Goal: Task Accomplishment & Management: Complete application form

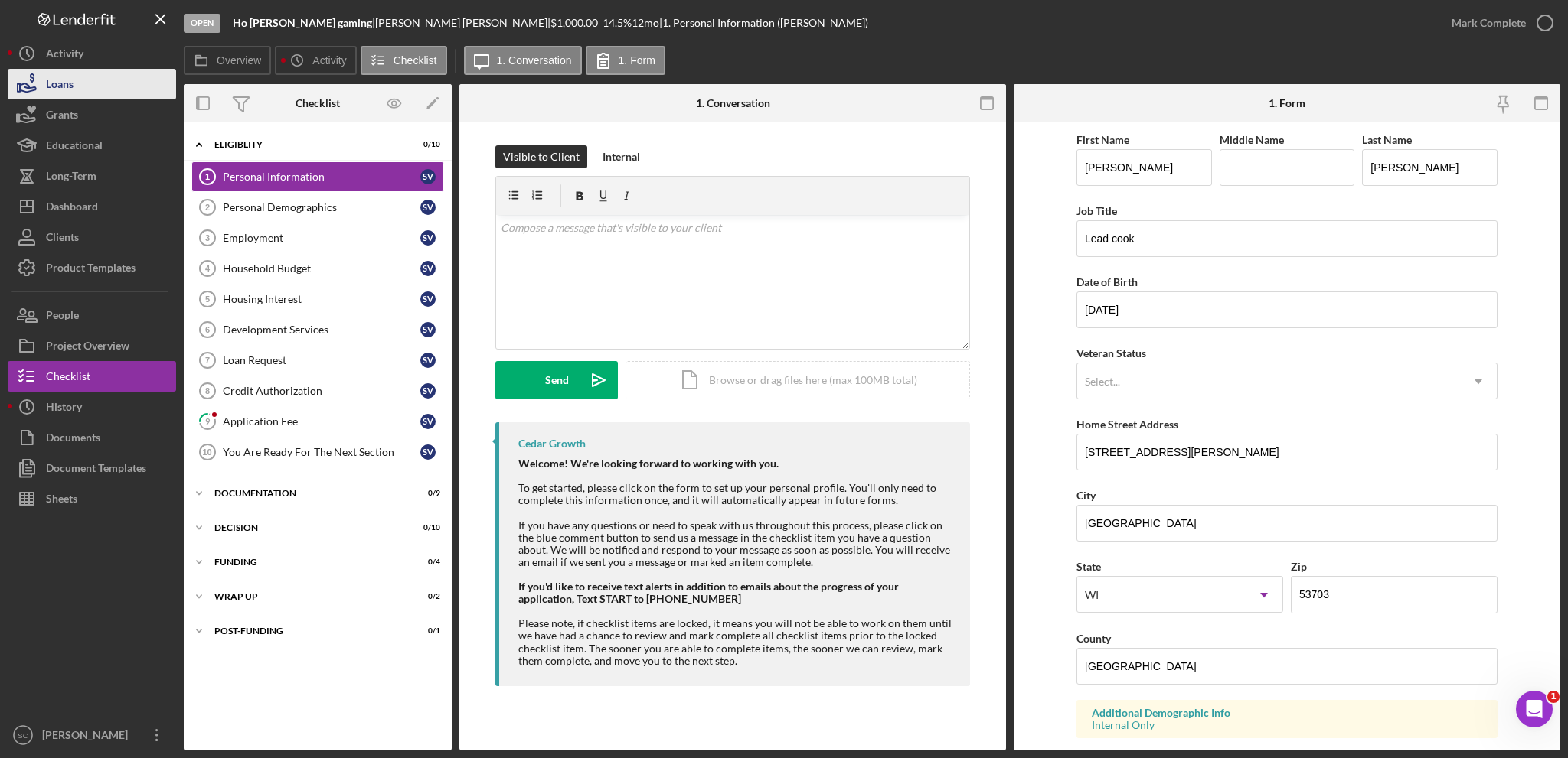
click at [47, 92] on div "Loans" at bounding box center [59, 86] width 28 height 35
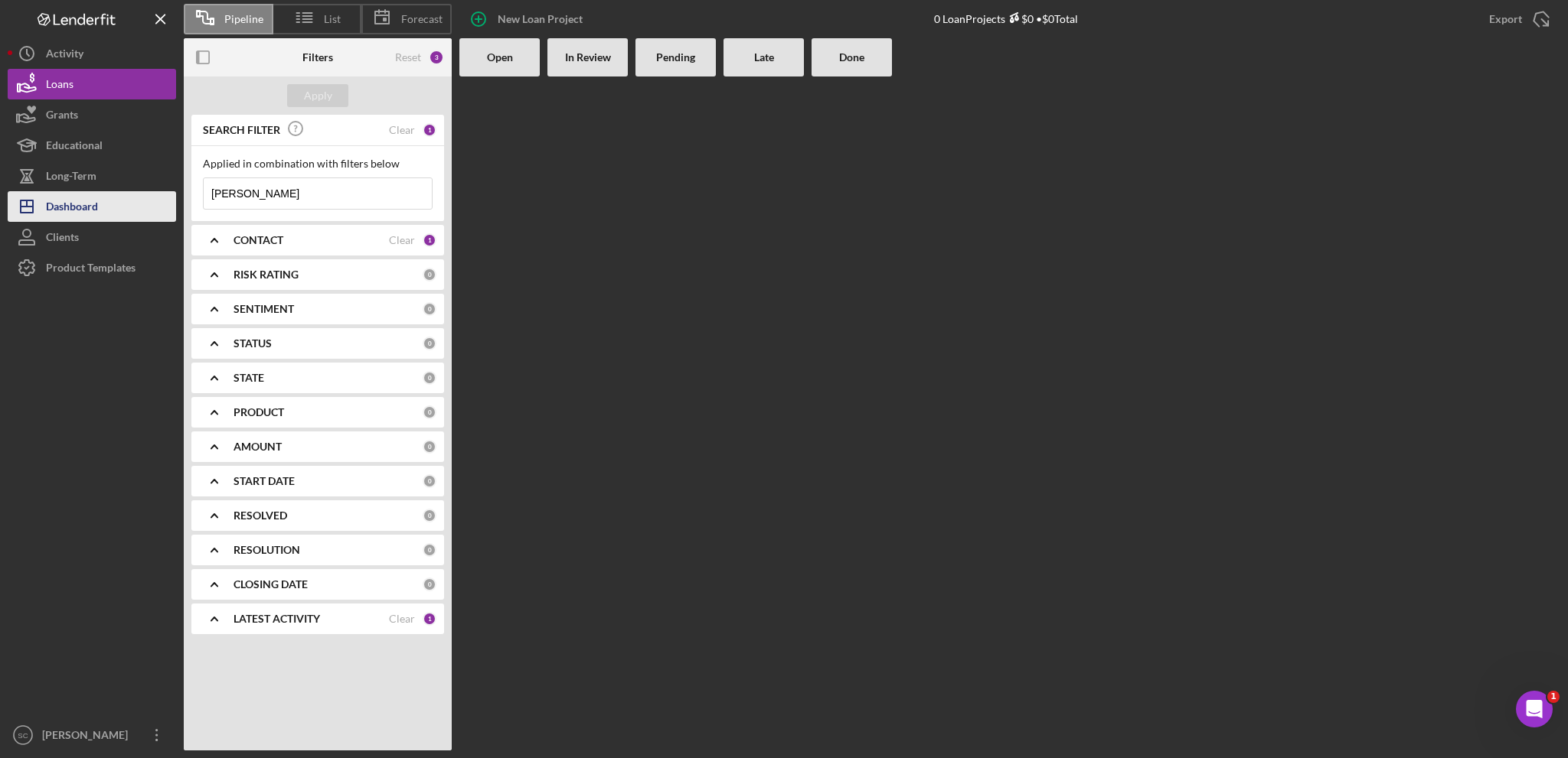
click at [61, 207] on div "Dashboard" at bounding box center [72, 208] width 52 height 35
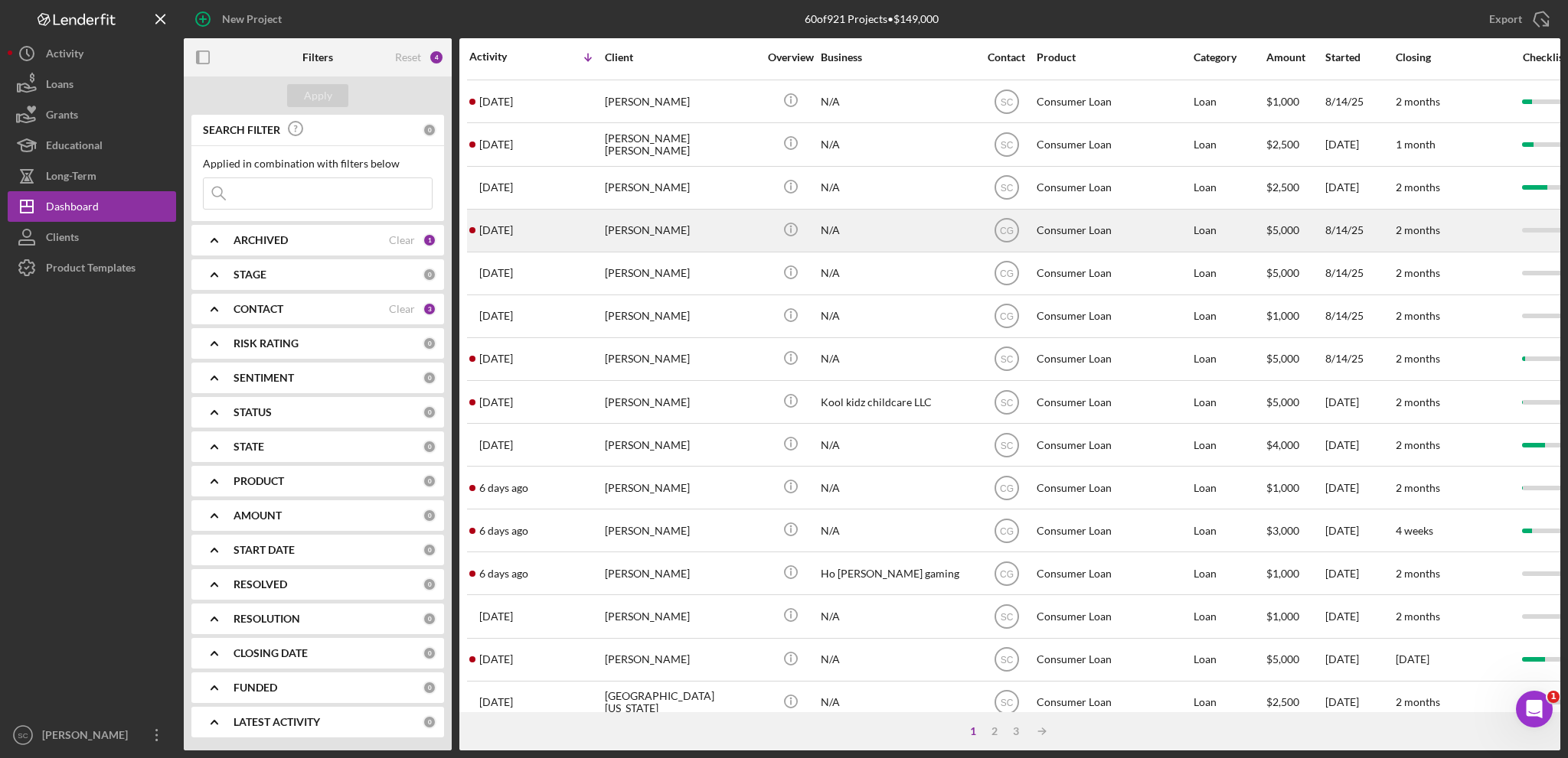
scroll to position [456, 0]
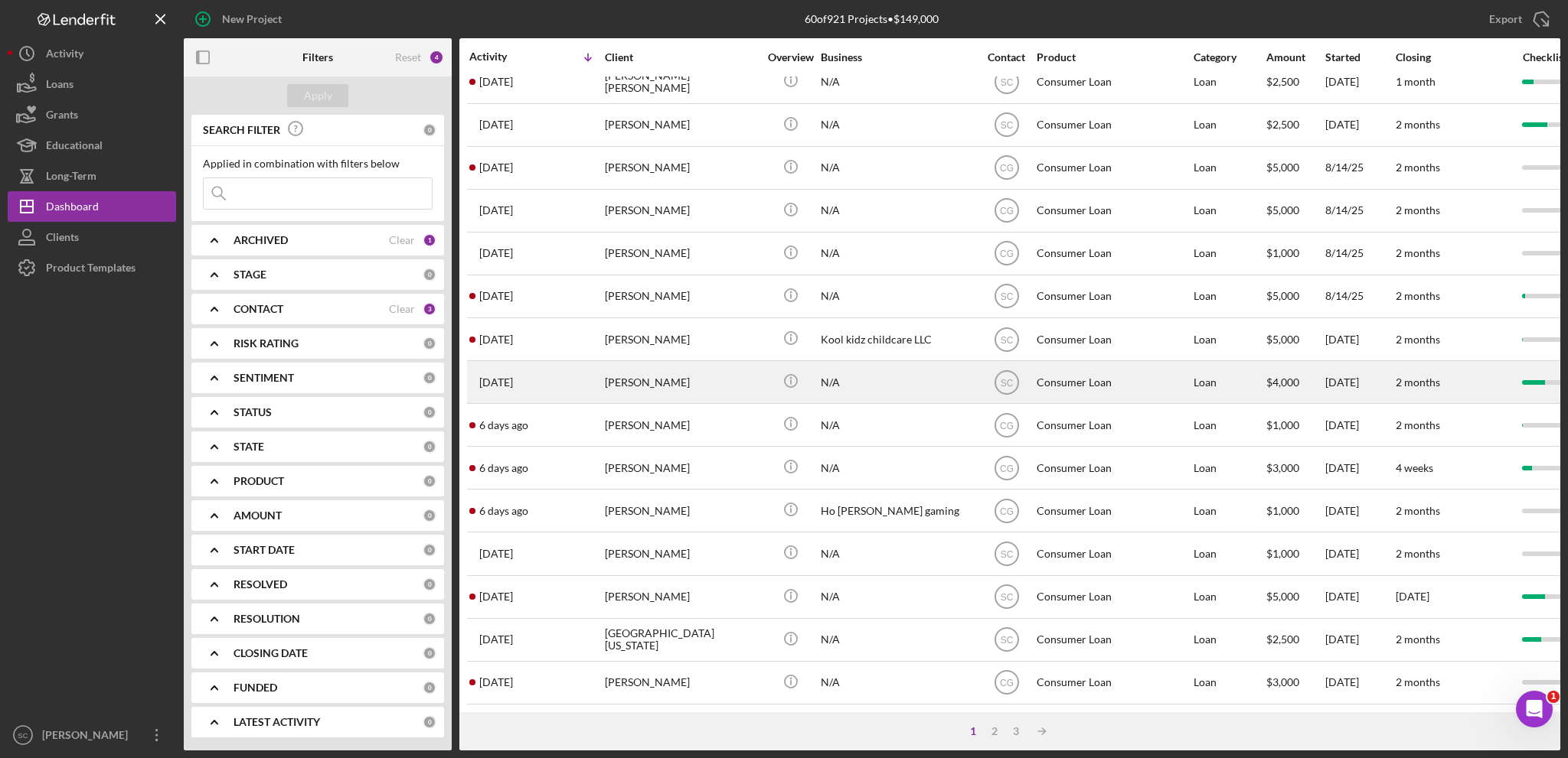
click at [656, 363] on div "[PERSON_NAME]" at bounding box center [680, 382] width 153 height 41
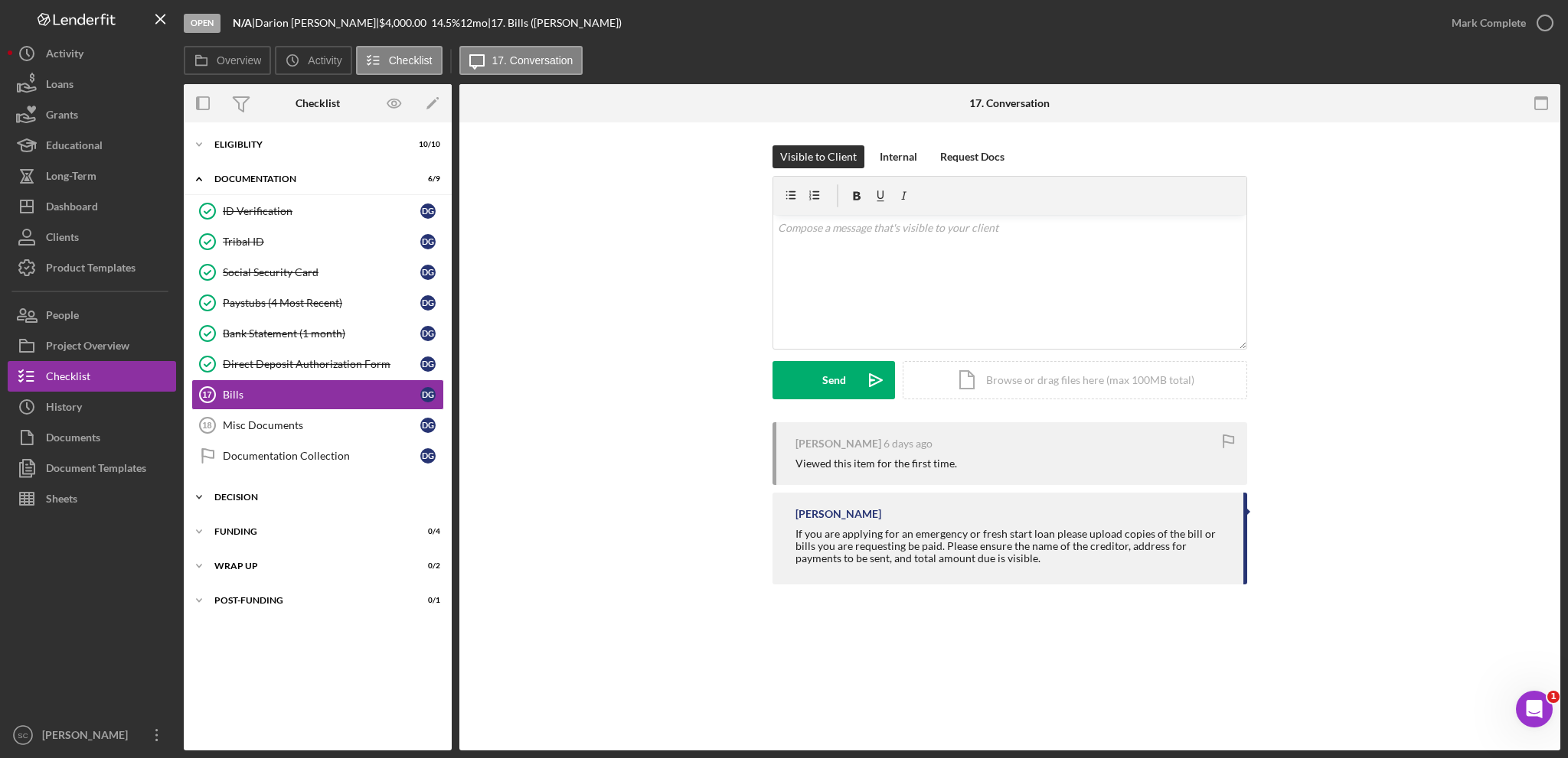
click at [199, 490] on icon "Icon/Expander" at bounding box center [199, 498] width 30 height 30
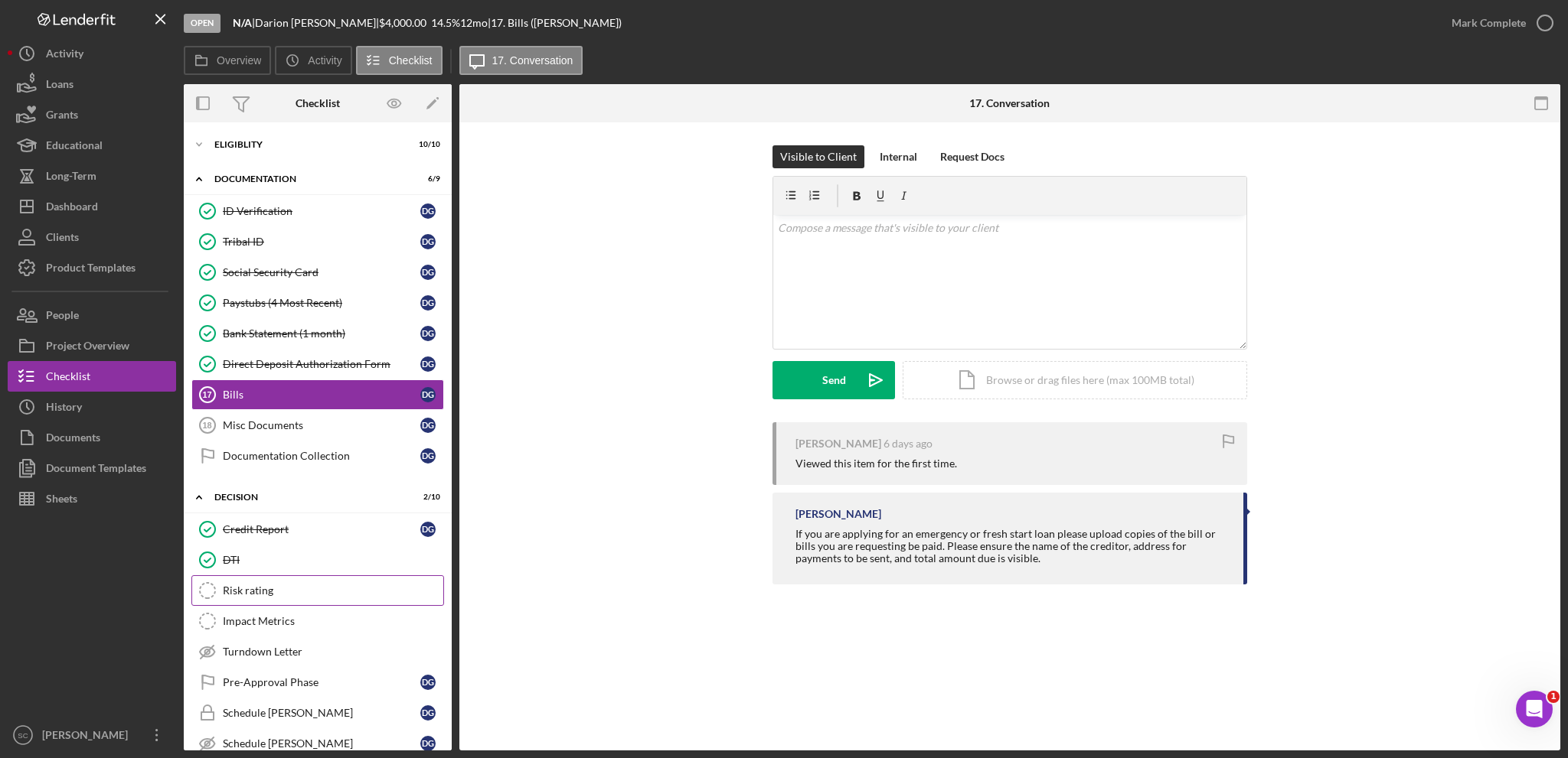
click at [248, 590] on div "Risk rating" at bounding box center [333, 591] width 221 height 12
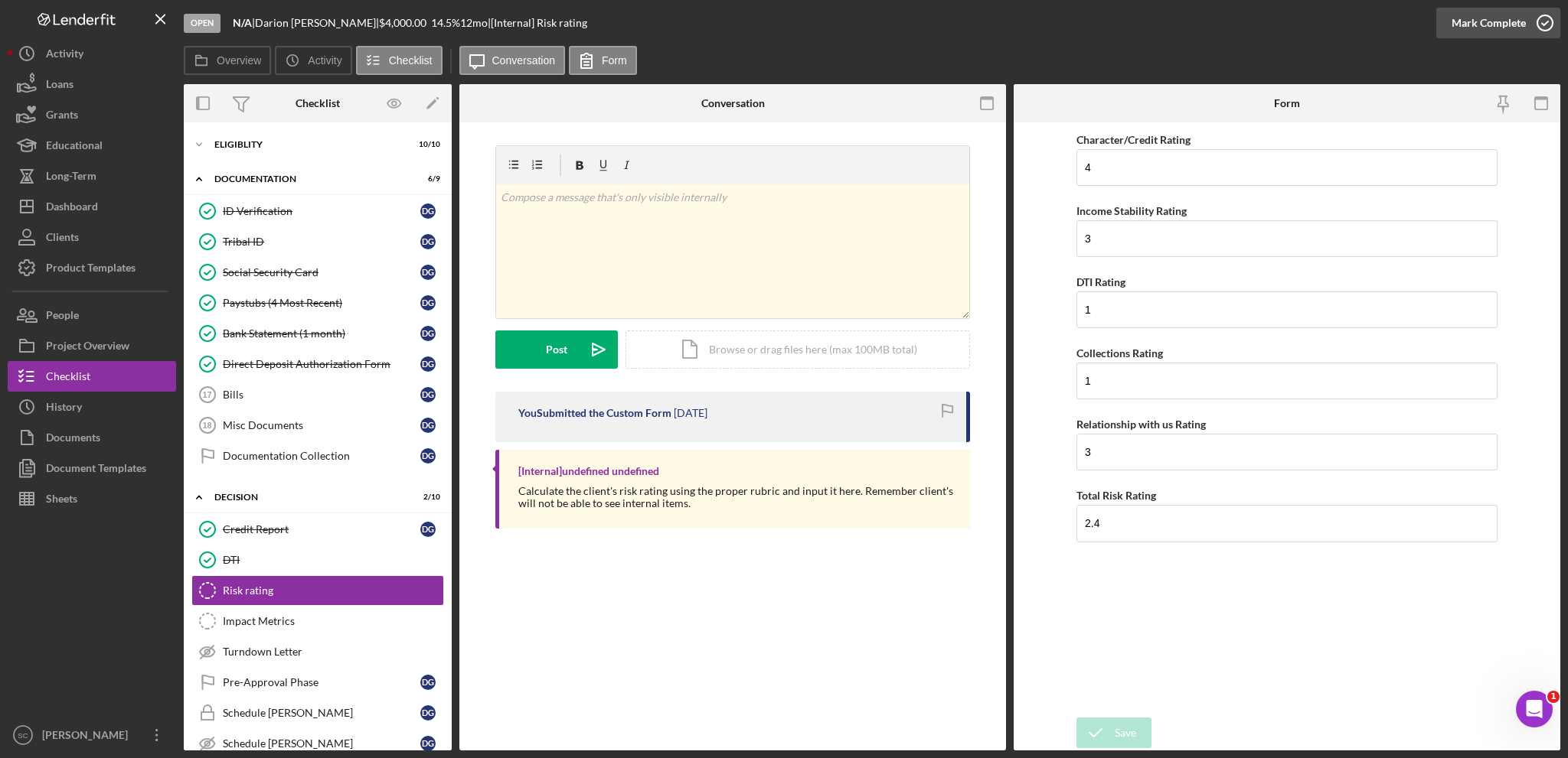
click at [1476, 19] on div "Mark Complete" at bounding box center [1489, 23] width 74 height 30
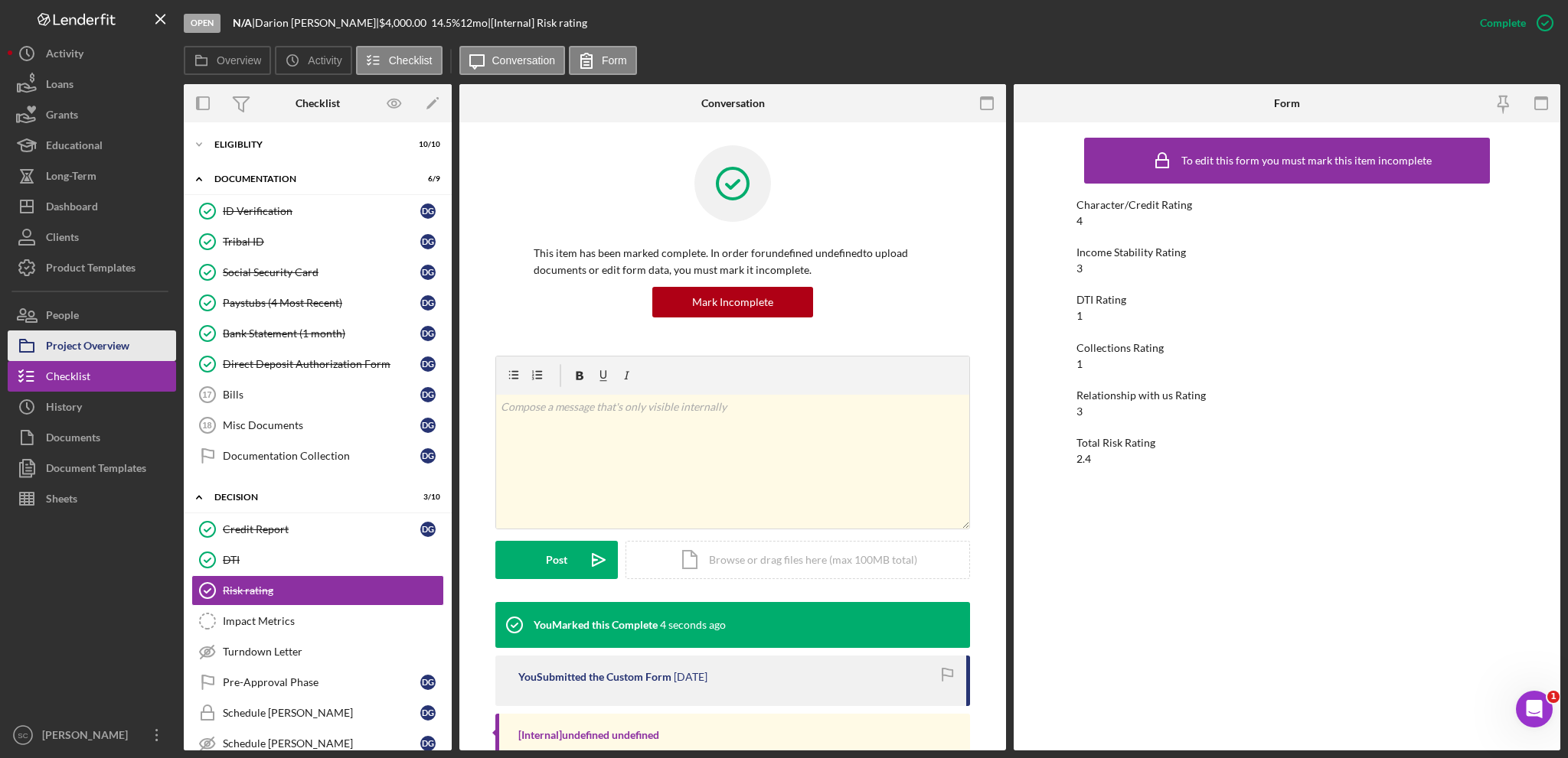
click at [91, 352] on div "Project Overview" at bounding box center [87, 347] width 84 height 35
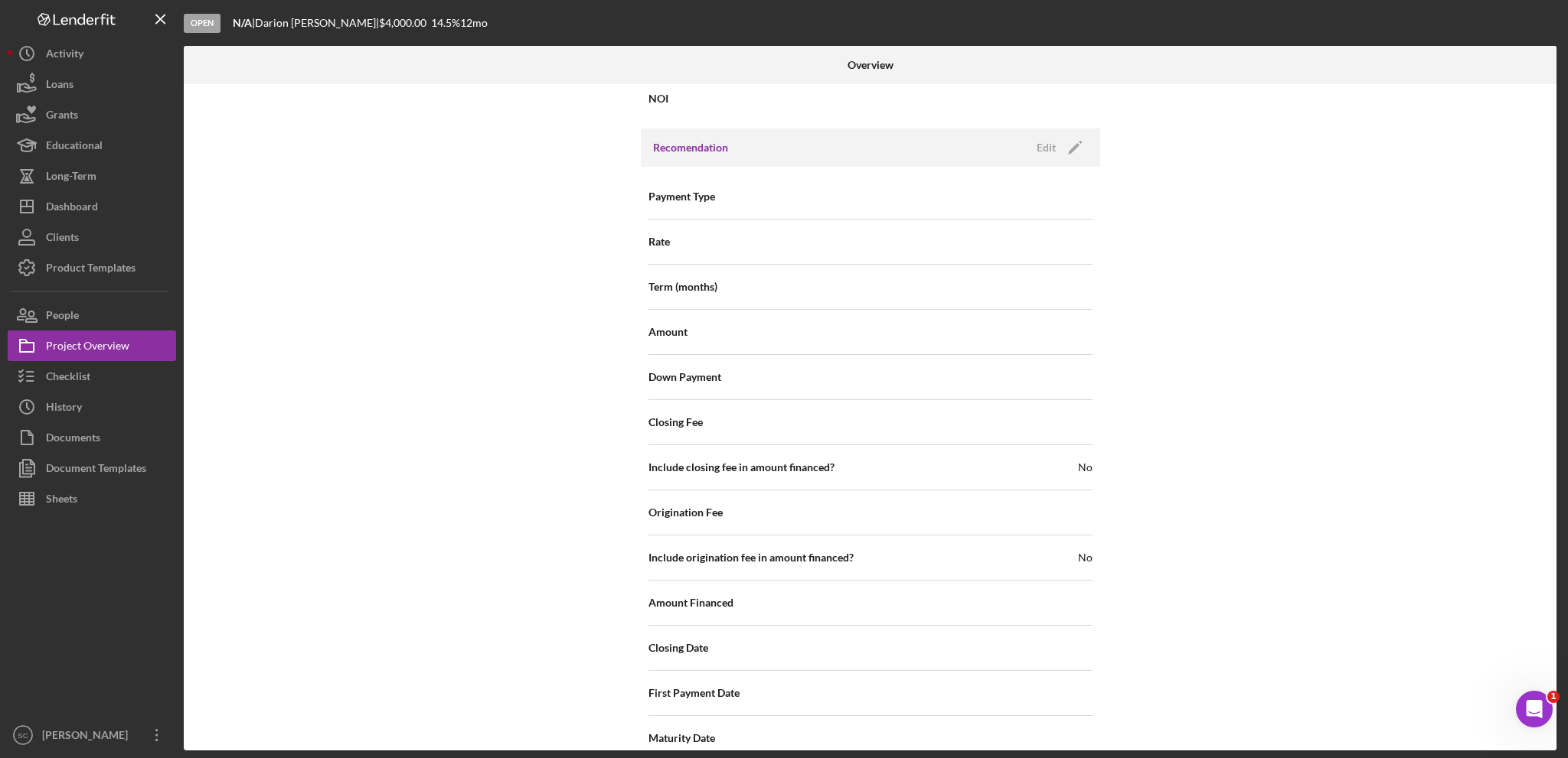
scroll to position [1617, 0]
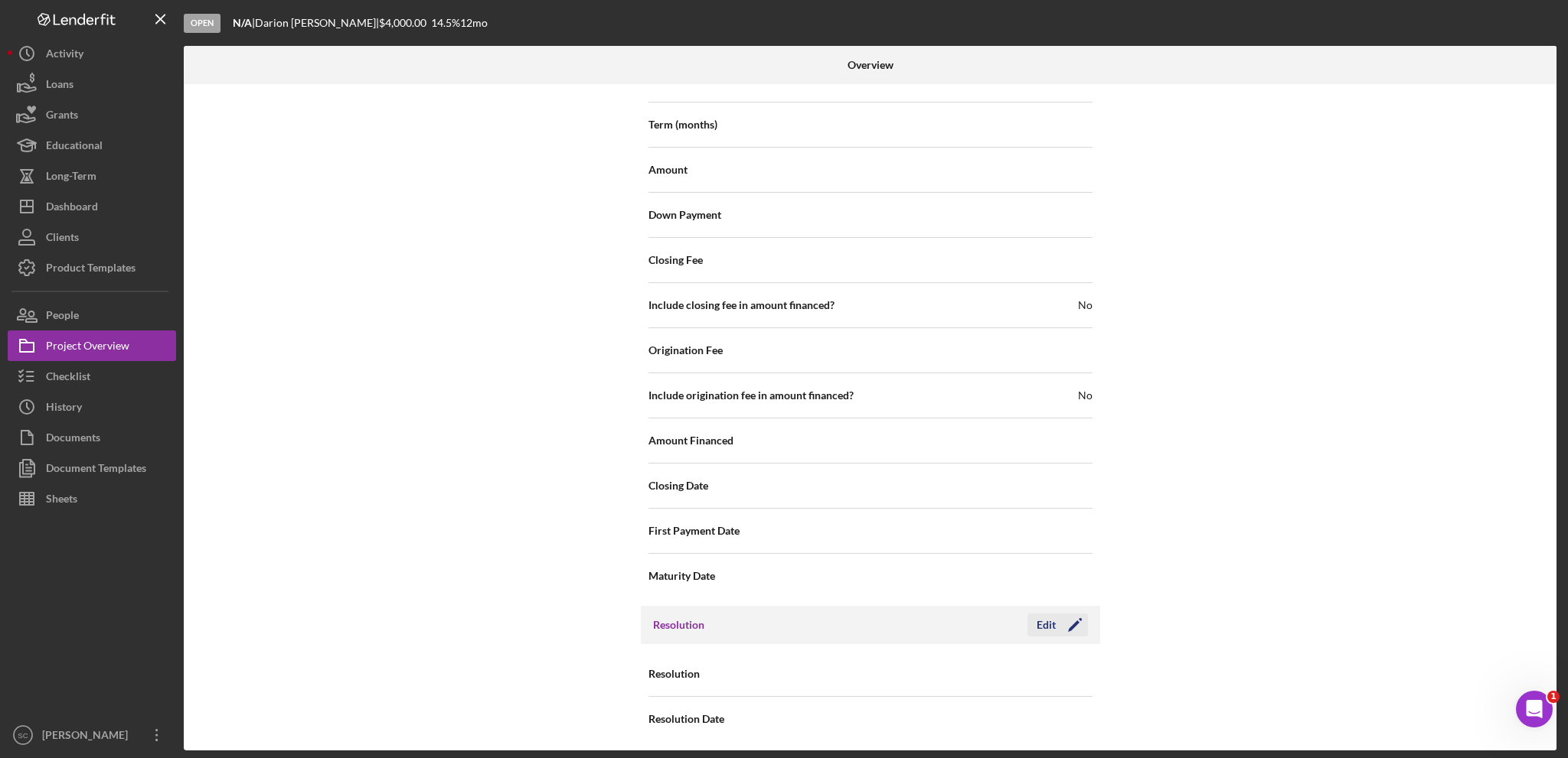
click at [1044, 616] on div "Edit" at bounding box center [1046, 624] width 19 height 23
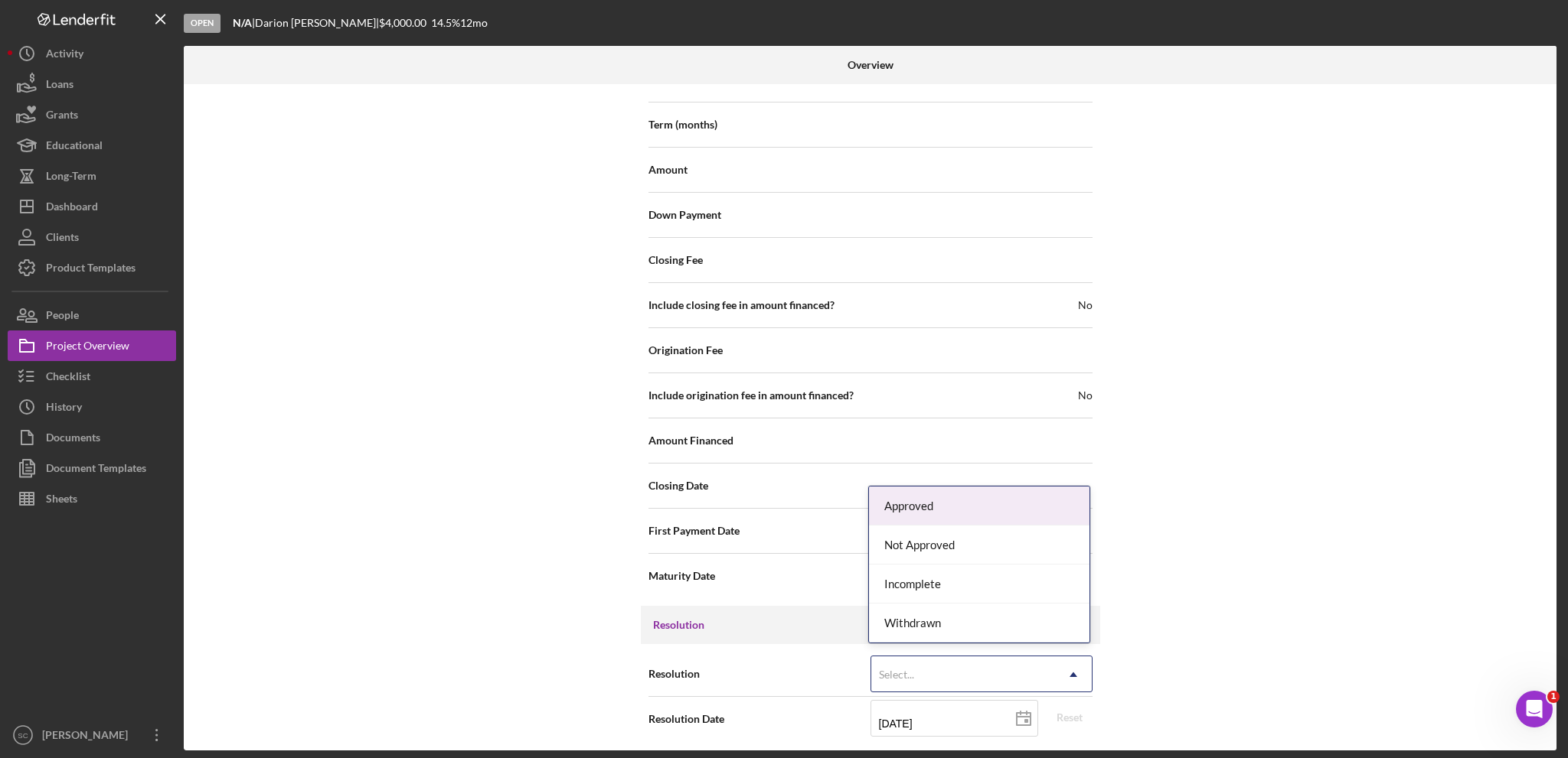
click at [937, 661] on div "Select..." at bounding box center [963, 675] width 183 height 35
click at [934, 501] on div "Approved" at bounding box center [979, 506] width 221 height 39
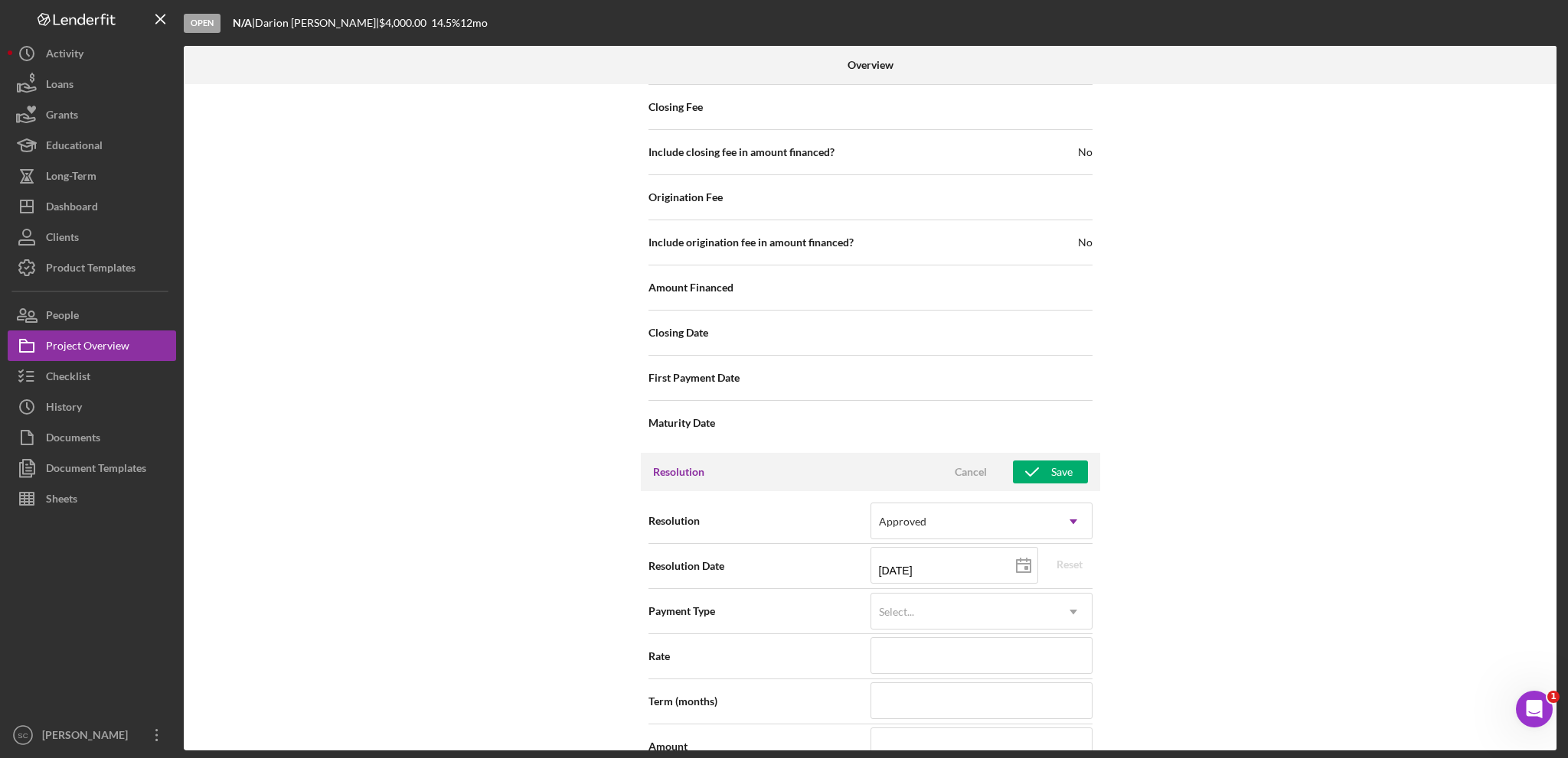
scroll to position [1846, 0]
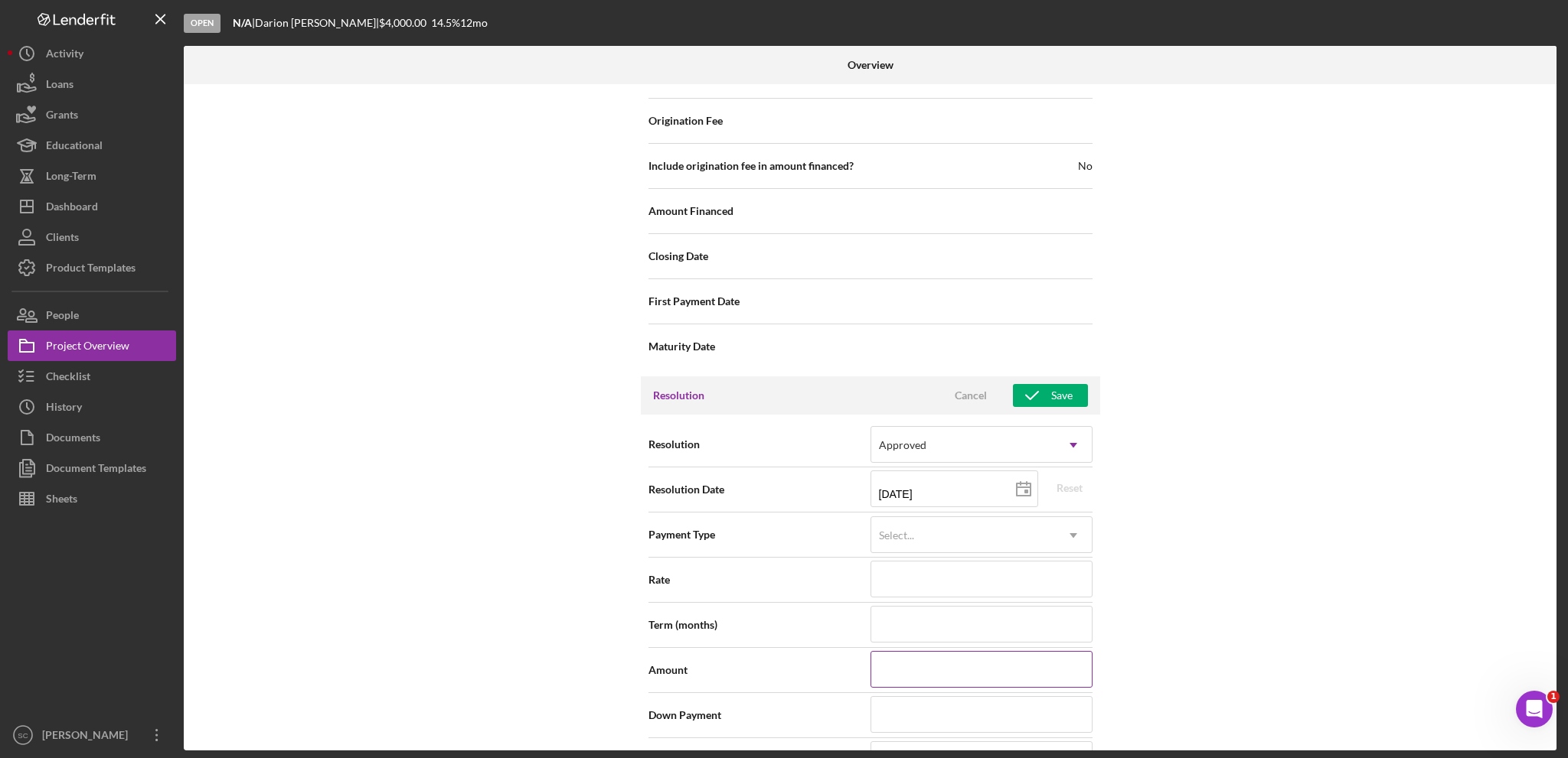
click at [933, 668] on input at bounding box center [981, 669] width 222 height 36
type input "$2"
type input "$25"
type input "$250"
type input "$2,500"
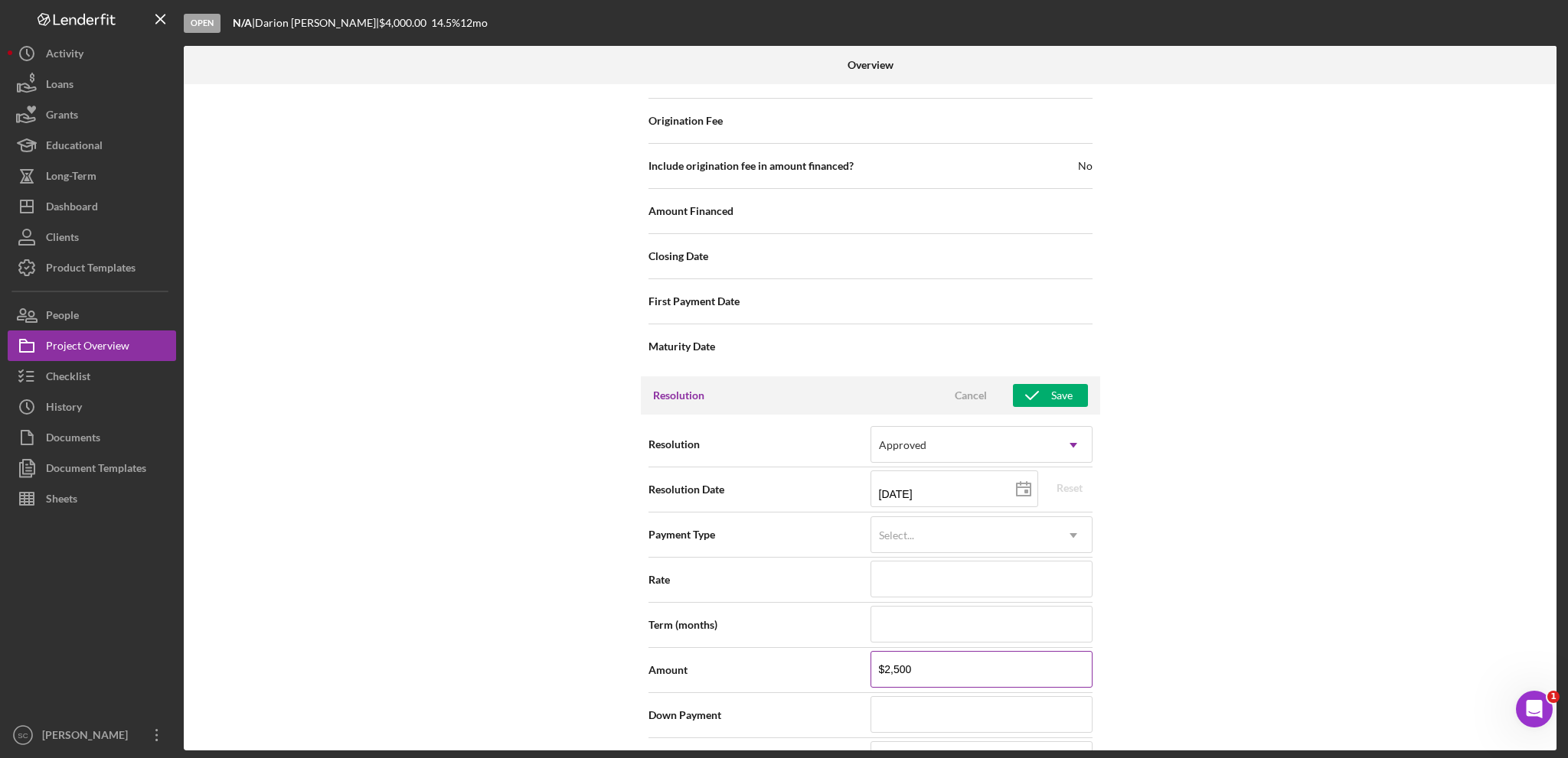
type input "$250,000"
drag, startPoint x: 937, startPoint y: 672, endPoint x: 811, endPoint y: 665, distance: 126.2
click at [811, 665] on div "Amount $250,000" at bounding box center [870, 670] width 444 height 38
type input "$2"
type input "$25"
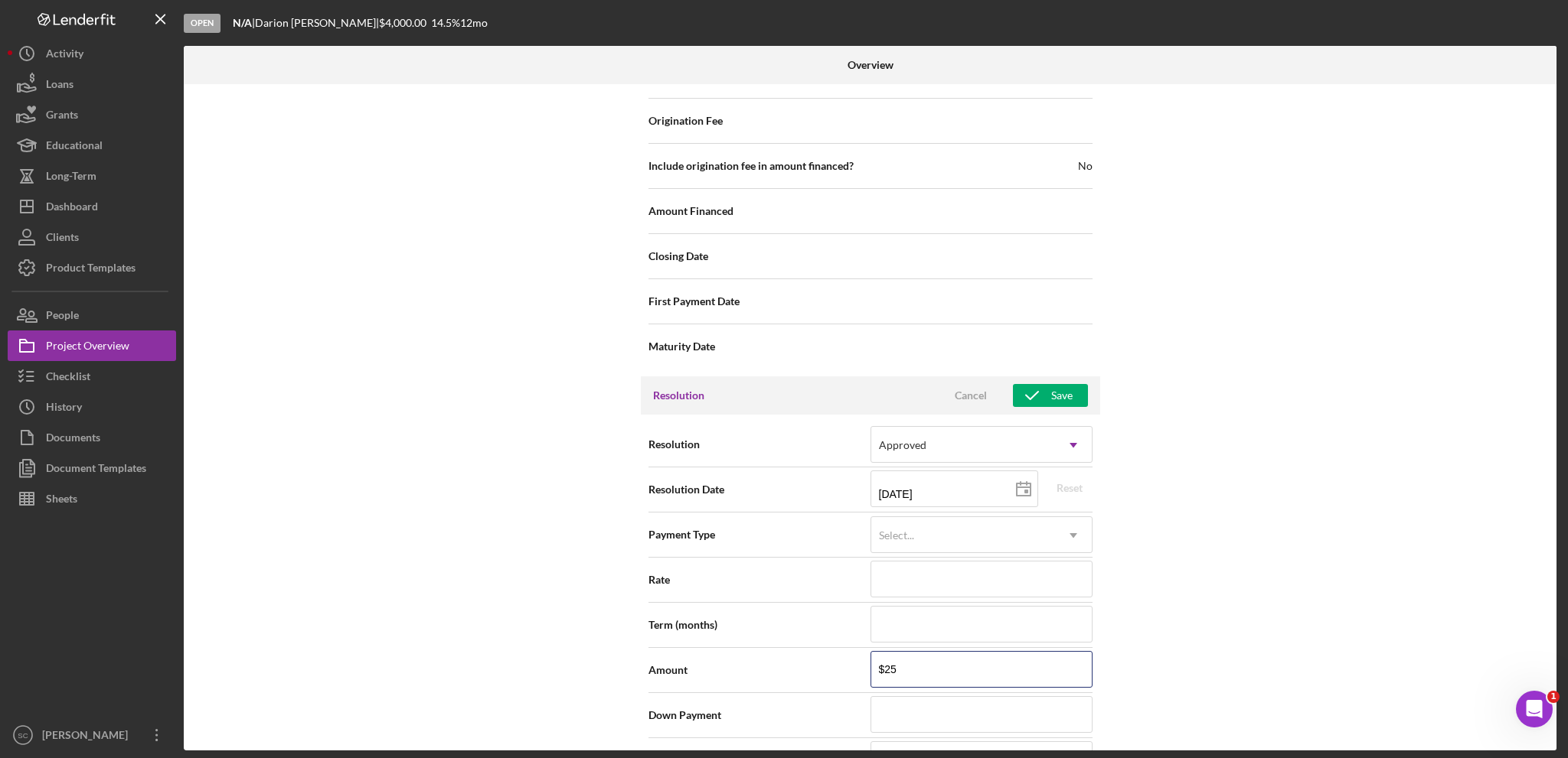
type input "$250"
type input "$2,500"
click at [1047, 390] on icon "button" at bounding box center [1031, 395] width 38 height 38
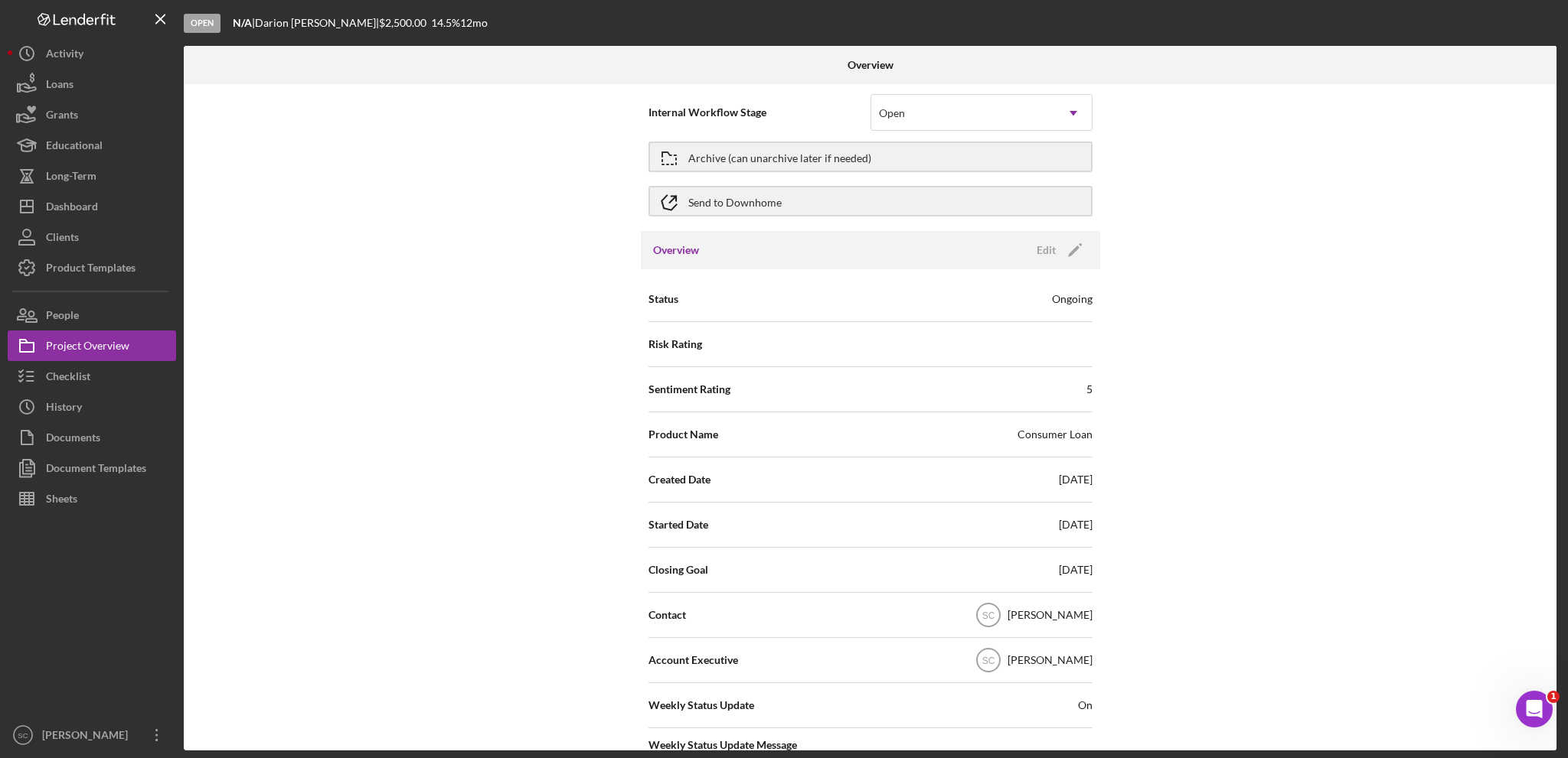
scroll to position [0, 0]
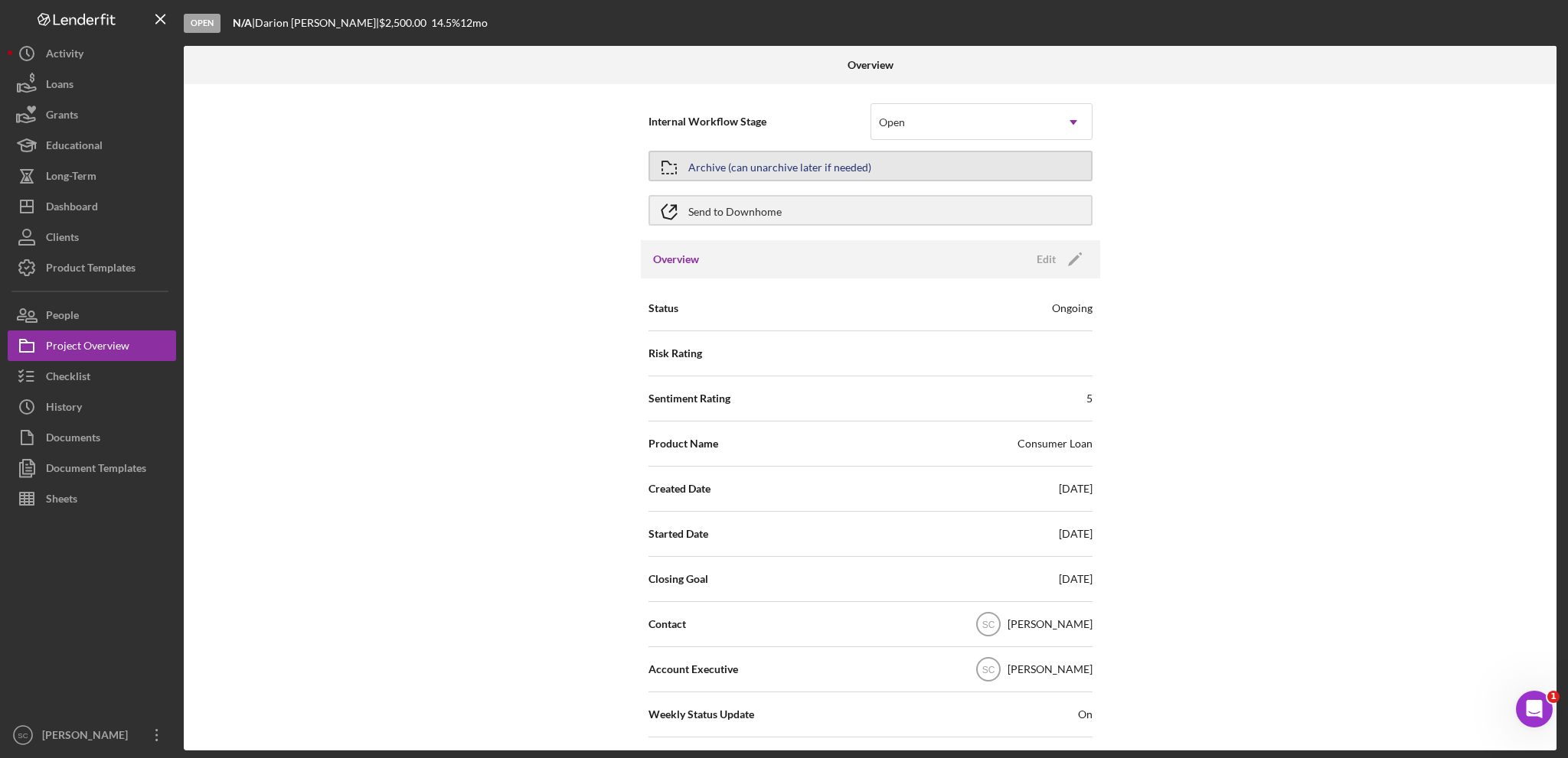
click at [710, 161] on div "Archive (can unarchive later if needed)" at bounding box center [779, 166] width 183 height 28
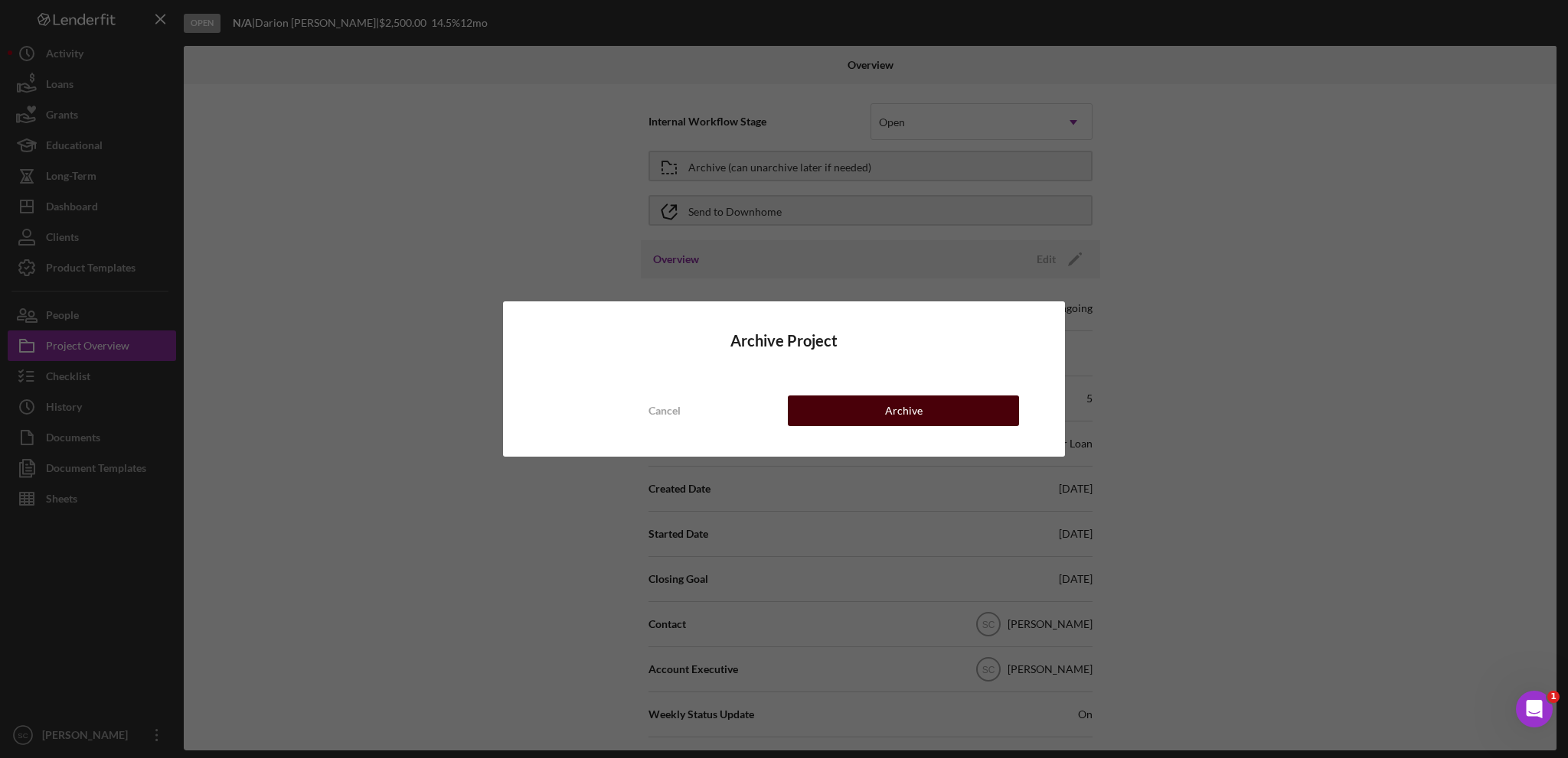
click at [880, 410] on button "Archive" at bounding box center [903, 411] width 231 height 30
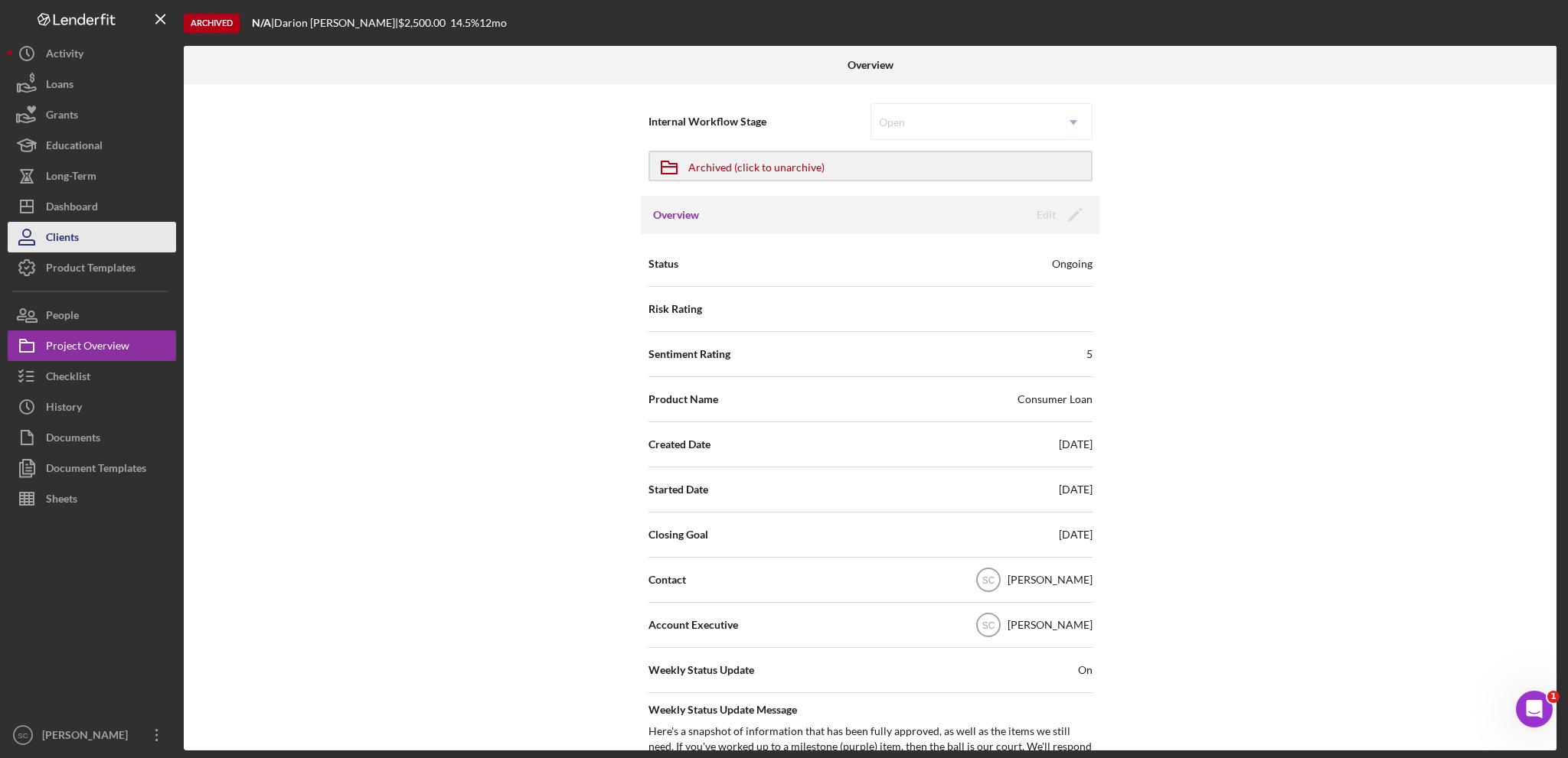
click at [75, 225] on div "Clients" at bounding box center [62, 239] width 33 height 35
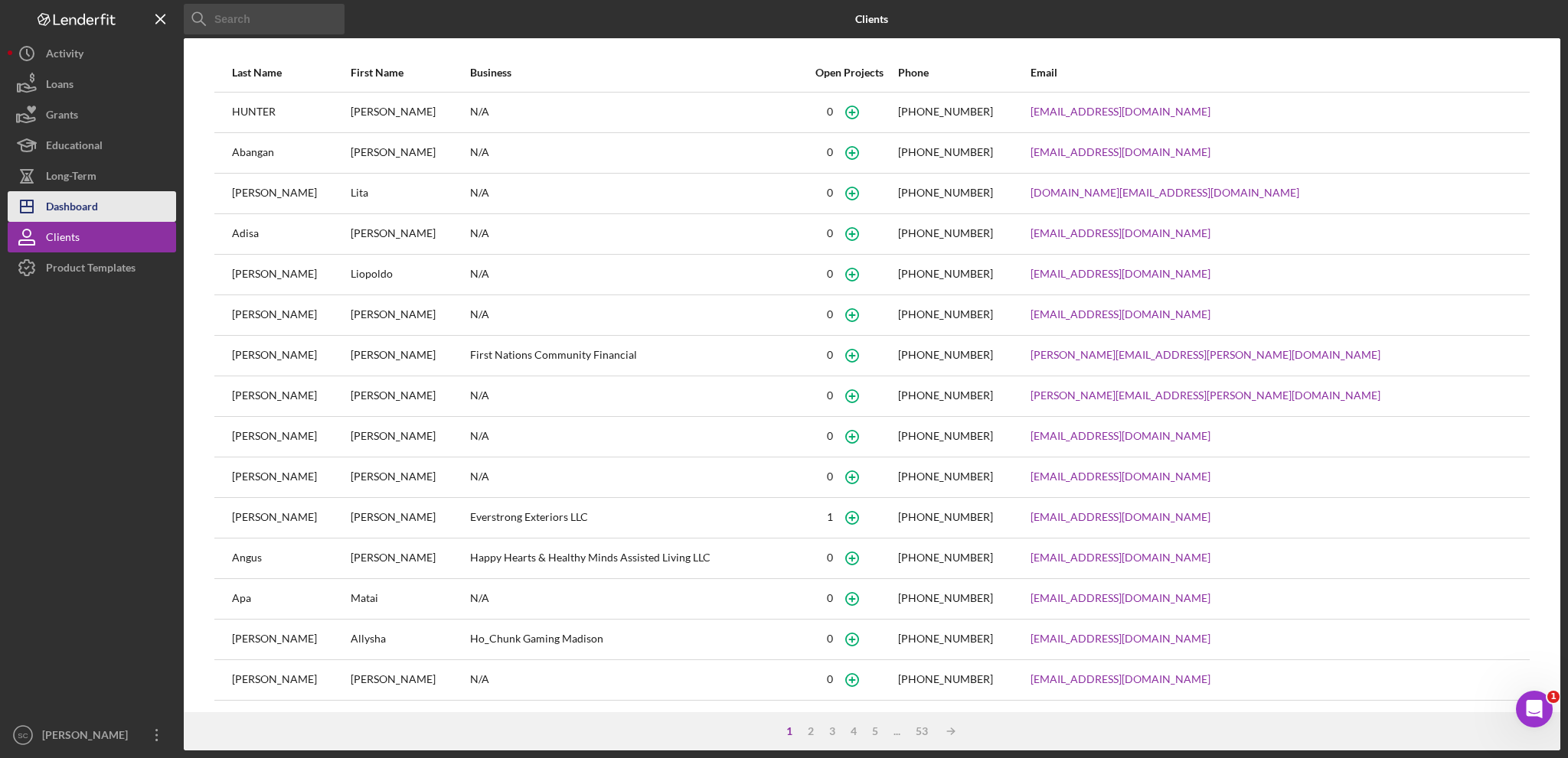
click at [87, 205] on div "Dashboard" at bounding box center [72, 208] width 52 height 35
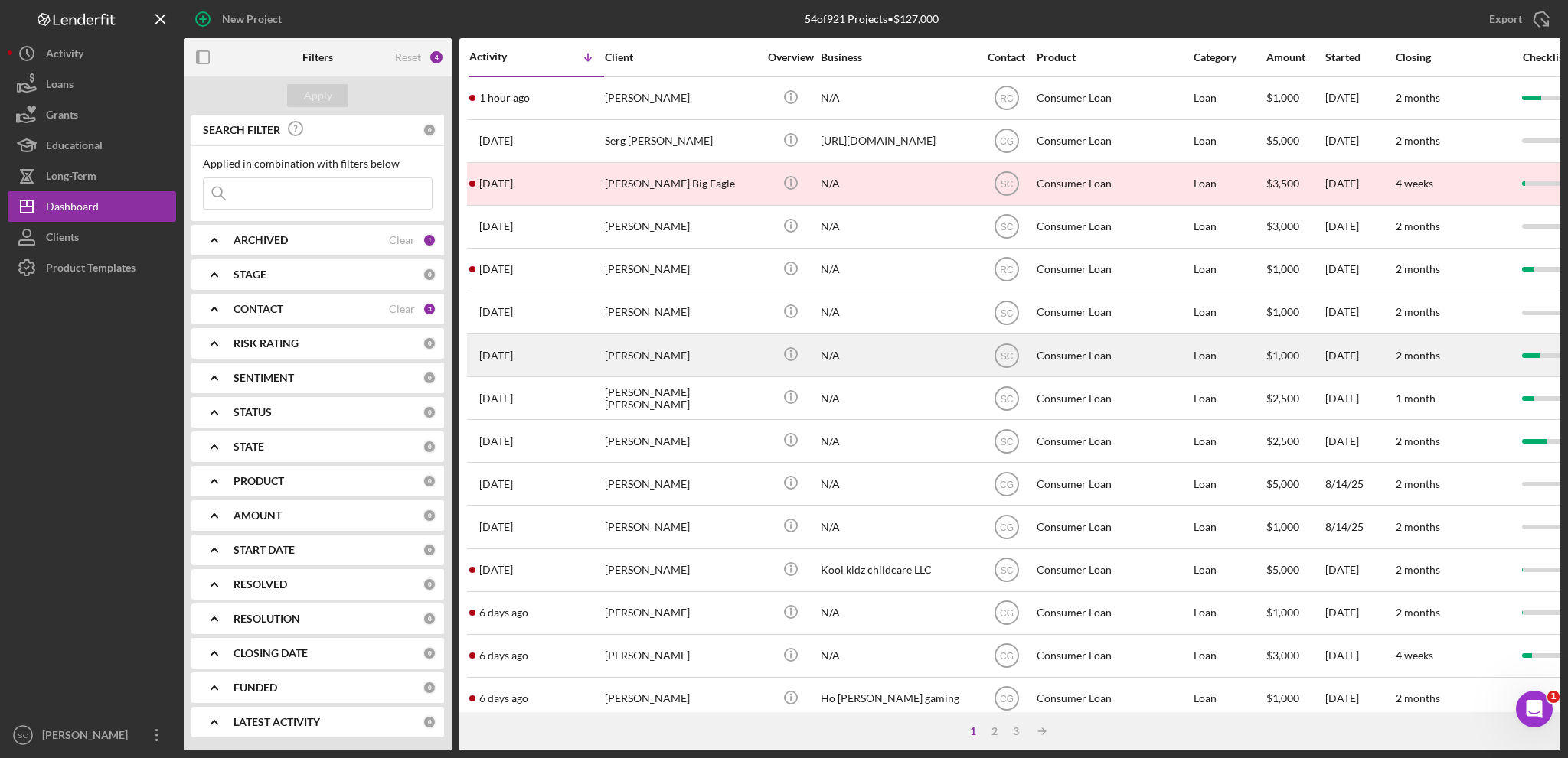
click at [656, 354] on div "[PERSON_NAME]" at bounding box center [680, 356] width 153 height 41
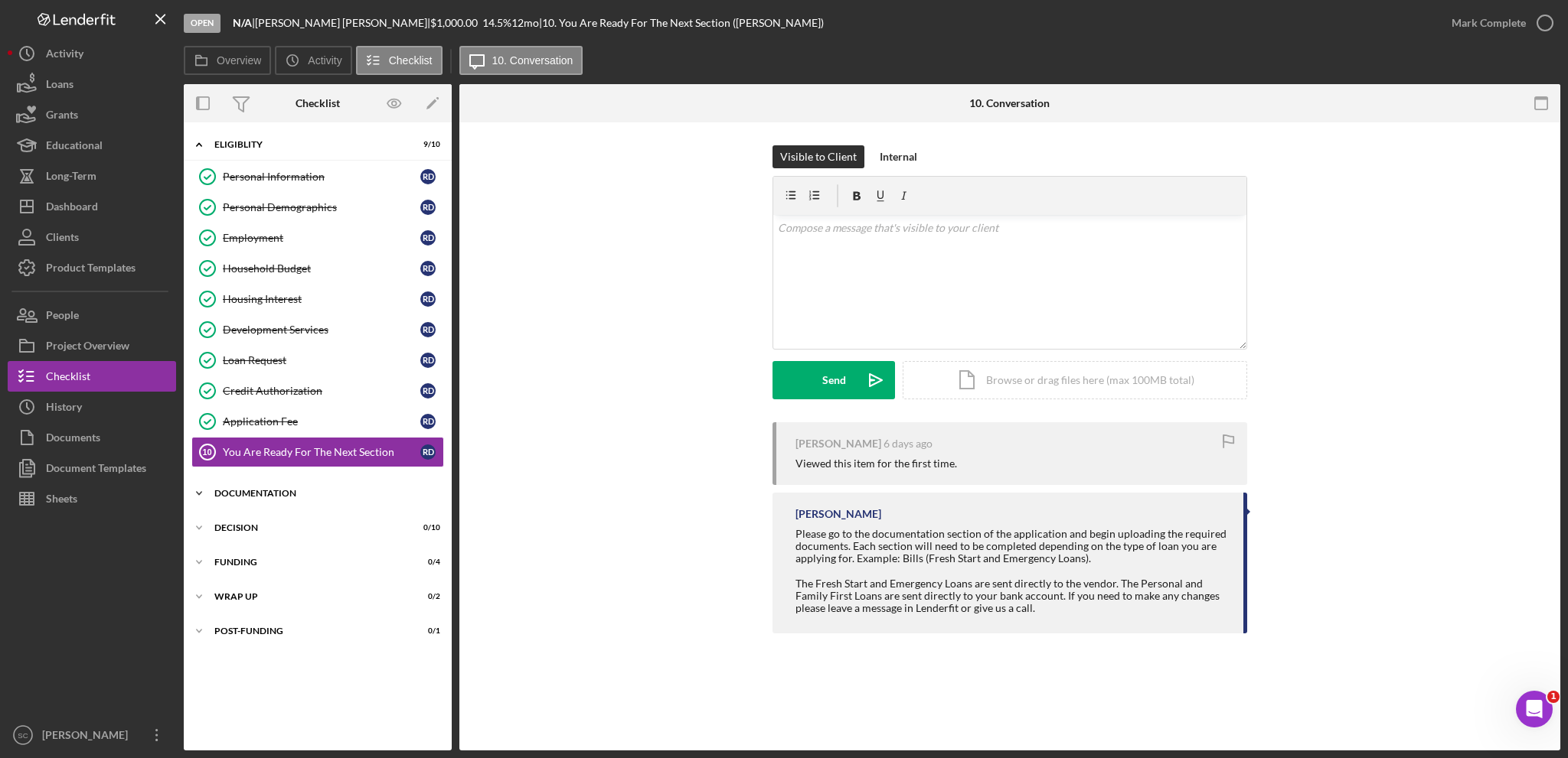
drag, startPoint x: 201, startPoint y: 494, endPoint x: 242, endPoint y: 504, distance: 42.2
click at [202, 494] on icon "Icon/Expander" at bounding box center [199, 494] width 30 height 30
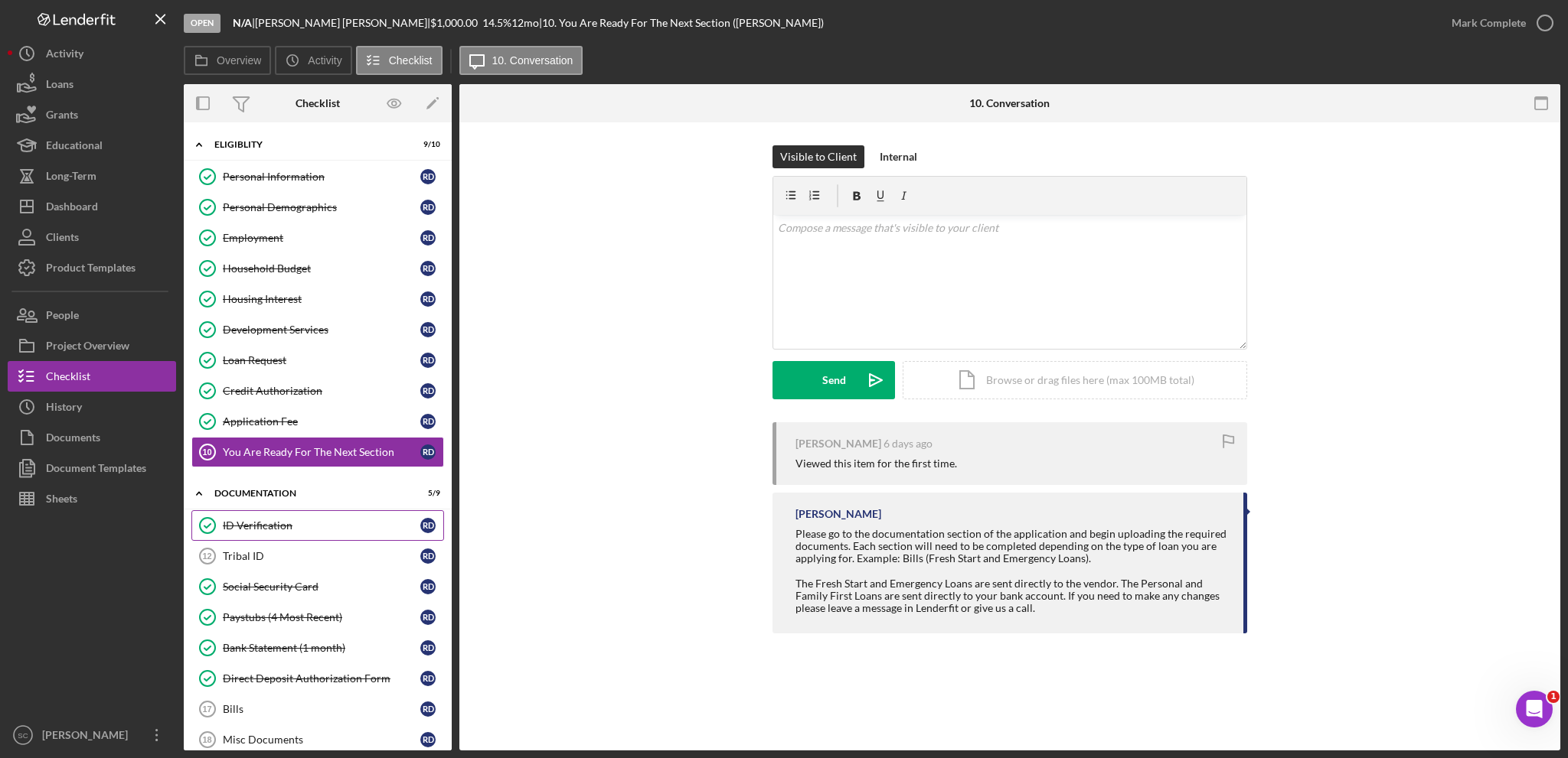
click at [315, 533] on link "ID Verification ID Verification R D" at bounding box center [317, 526] width 253 height 30
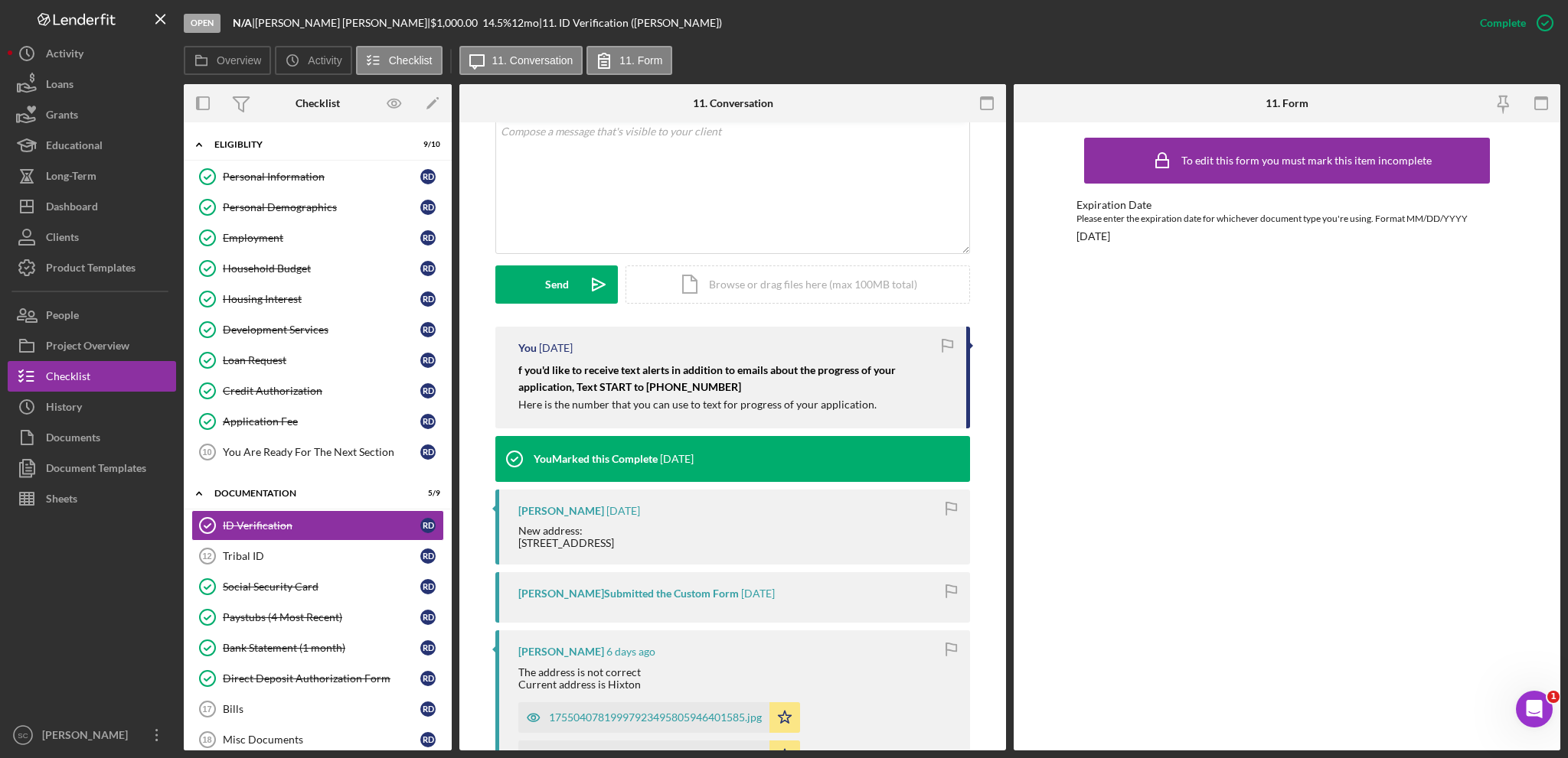
scroll to position [383, 0]
